Goal: Task Accomplishment & Management: Use online tool/utility

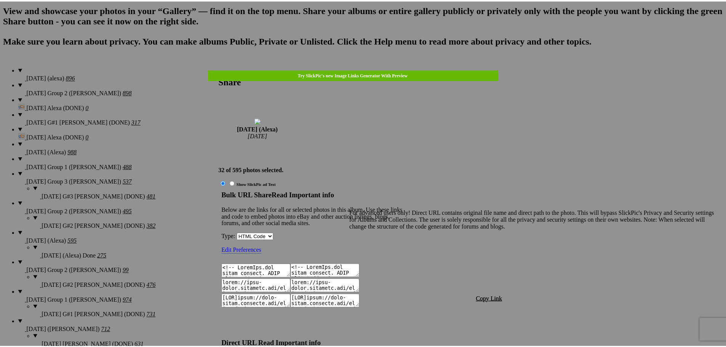
scroll to position [781, 0]
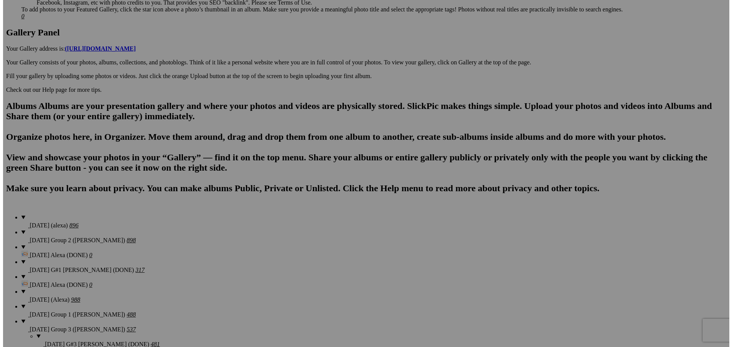
scroll to position [367, 0]
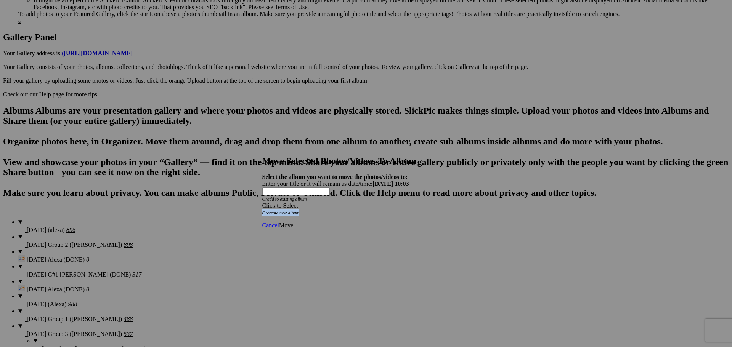
click at [390, 202] on div "Click to Select Or create new album" at bounding box center [363, 209] width 202 height 14
click at [389, 202] on div "Click to Select" at bounding box center [363, 205] width 202 height 7
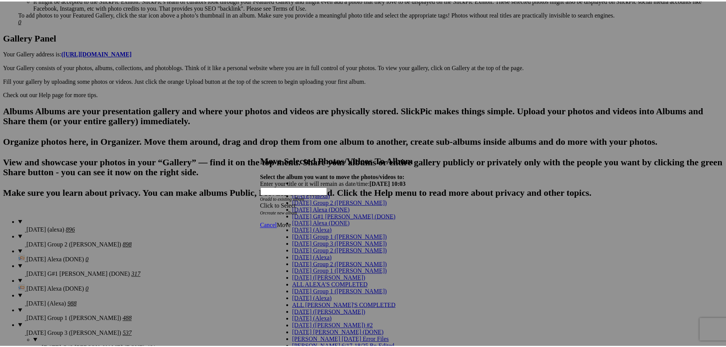
scroll to position [38, 0]
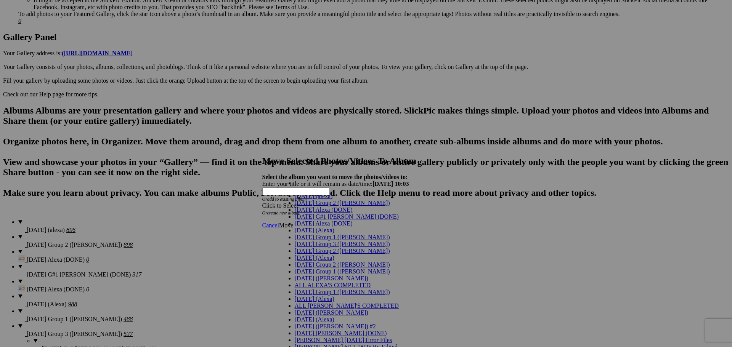
click at [330, 255] on link "[DATE] (Alexa)" at bounding box center [315, 258] width 40 height 6
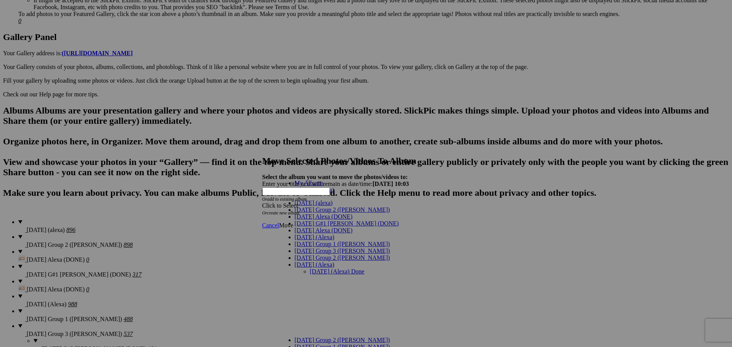
click at [350, 268] on link "[DATE] (Alexa) Done" at bounding box center [337, 271] width 54 height 6
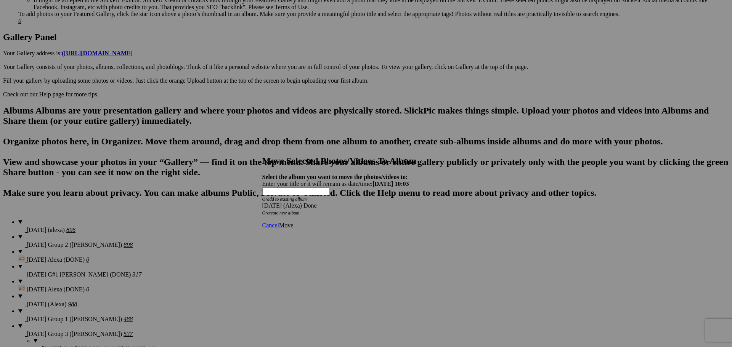
click at [293, 222] on span "Move" at bounding box center [286, 225] width 14 height 6
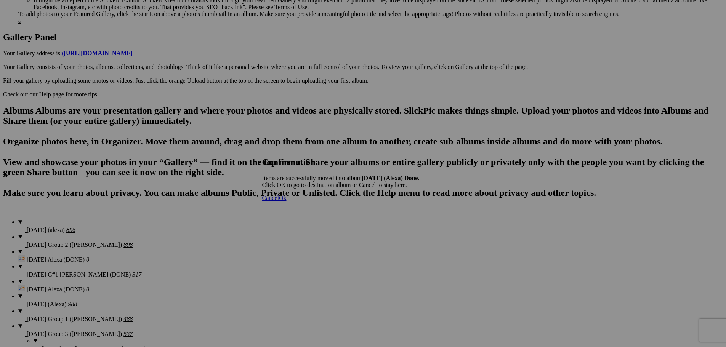
click at [279, 201] on link "Cancel" at bounding box center [270, 198] width 17 height 6
